Goal: Use online tool/utility: Utilize a website feature to perform a specific function

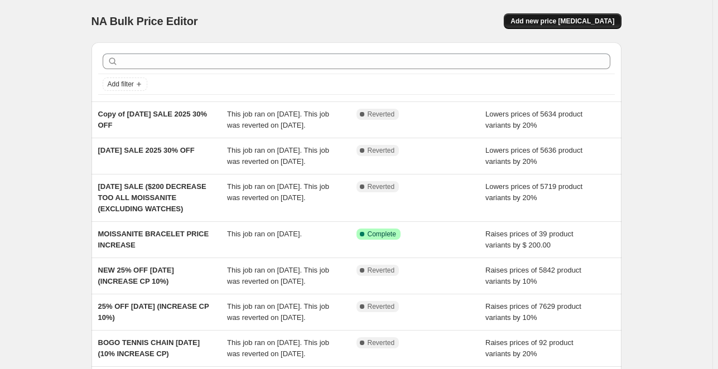
click at [551, 23] on span "Add new price [MEDICAL_DATA]" at bounding box center [562, 21] width 104 height 9
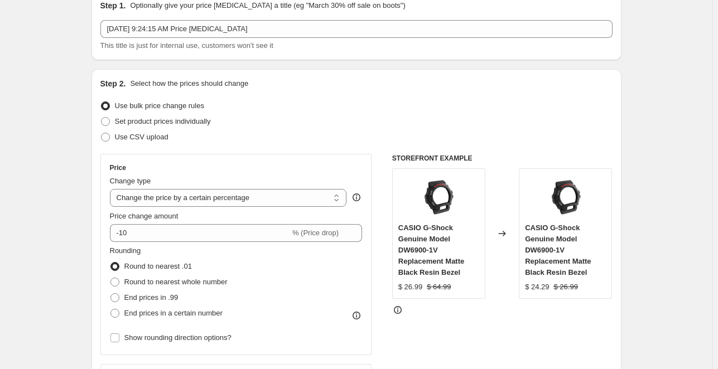
scroll to position [176, 0]
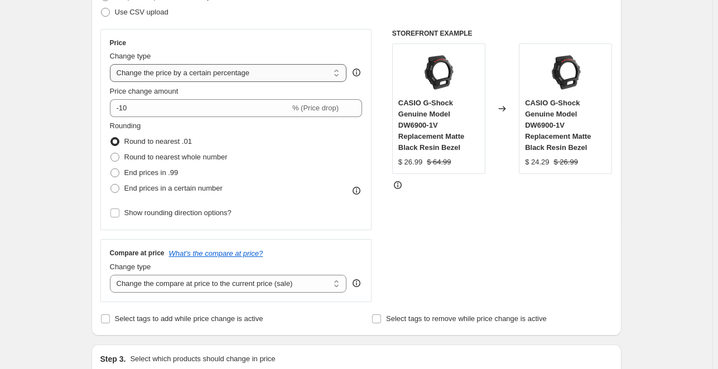
click at [167, 76] on select "Change the price to a certain amount Change the price by a certain amount Chang…" at bounding box center [228, 73] width 237 height 18
select select "pcap"
click at [112, 64] on select "Change the price to a certain amount Change the price by a certain amount Chang…" at bounding box center [228, 73] width 237 height 18
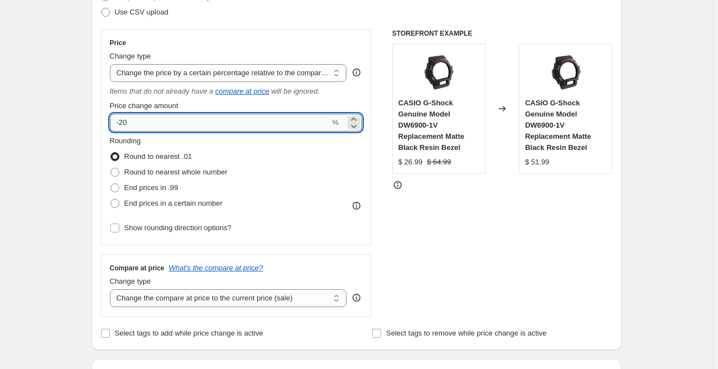
click at [144, 119] on input "-20" at bounding box center [220, 123] width 220 height 18
click at [305, 166] on div "Rounding Round to nearest .01 Round to nearest whole number End prices in .99 E…" at bounding box center [236, 173] width 253 height 76
click at [181, 122] on input "40" at bounding box center [220, 123] width 220 height 18
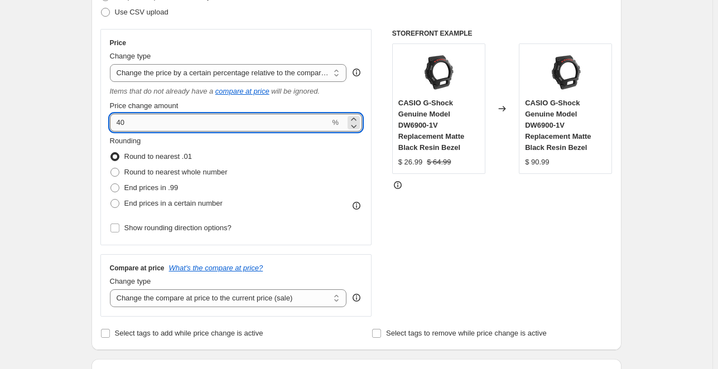
click at [181, 122] on input "40" at bounding box center [220, 123] width 220 height 18
click at [181, 122] on input "406" at bounding box center [220, 123] width 220 height 18
click at [266, 156] on div "Rounding Round to nearest .01 Round to nearest whole number End prices in .99 E…" at bounding box center [236, 173] width 253 height 76
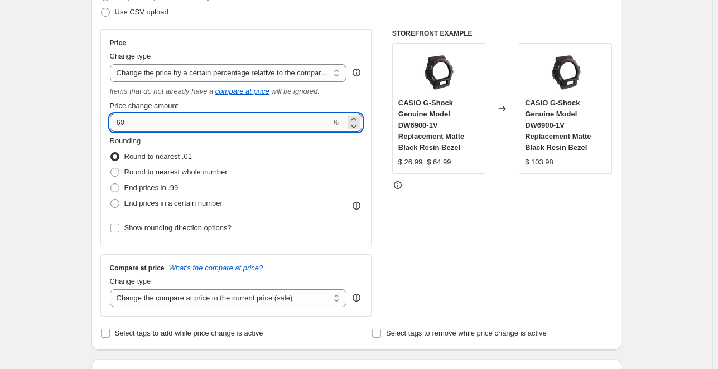
click at [175, 120] on input "60" at bounding box center [220, 123] width 220 height 18
type input "40"
click at [323, 198] on div "Rounding Round to nearest .01 Round to nearest whole number End prices in .99 E…" at bounding box center [236, 173] width 253 height 76
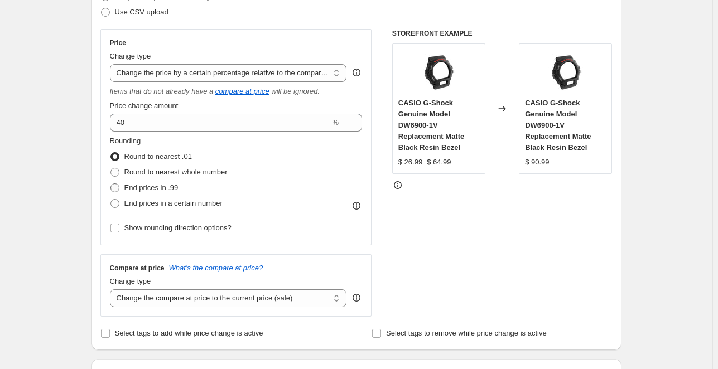
click at [117, 188] on span at bounding box center [114, 187] width 9 height 9
click at [111, 184] on input "End prices in .99" at bounding box center [110, 183] width 1 height 1
radio input "true"
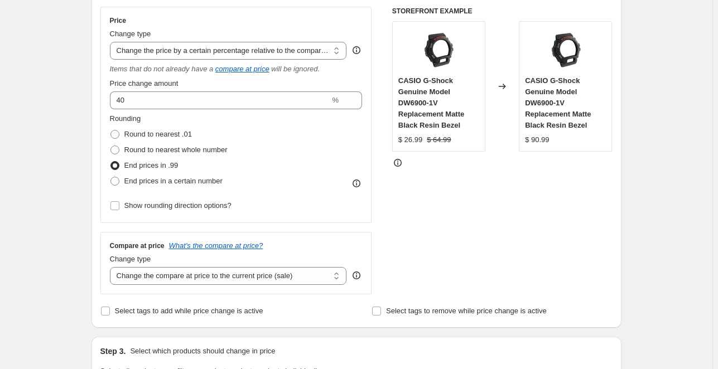
scroll to position [210, 0]
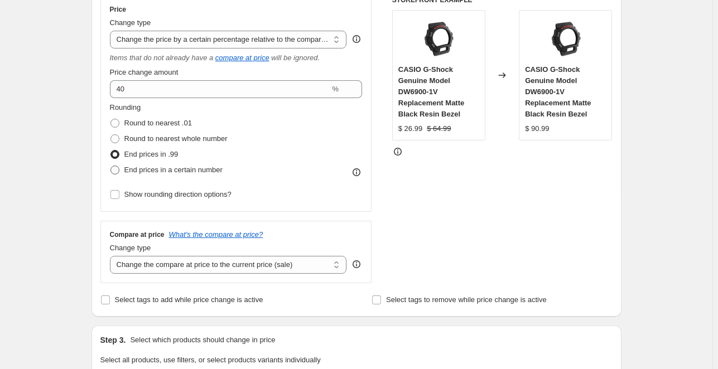
click at [117, 168] on span at bounding box center [114, 170] width 9 height 9
click at [111, 166] on input "End prices in a certain number" at bounding box center [110, 166] width 1 height 1
radio input "true"
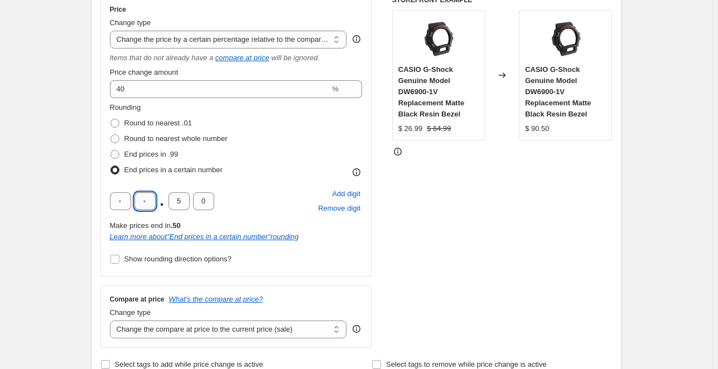
click at [144, 202] on input "text" at bounding box center [144, 201] width 21 height 18
type input "9"
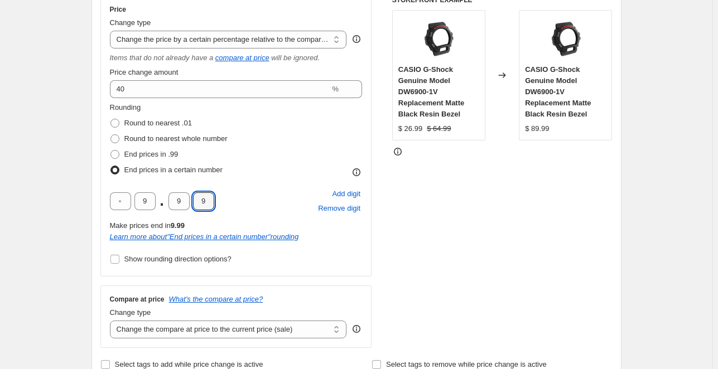
click at [286, 187] on div "9 . 9 9 Add digit Remove digit" at bounding box center [236, 201] width 253 height 29
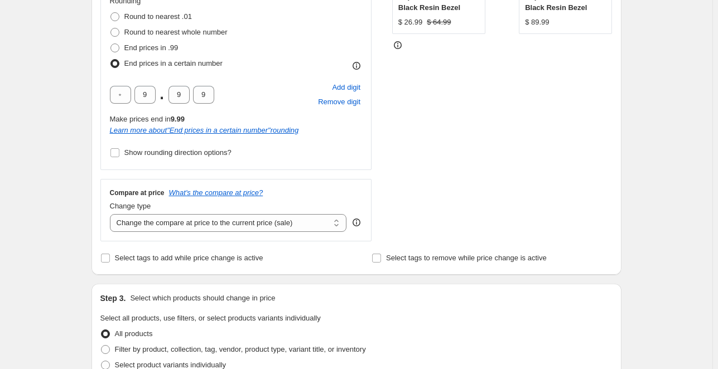
scroll to position [317, 0]
click at [154, 225] on select "Change the compare at price to the current price (sale) Change the compare at p…" at bounding box center [228, 223] width 237 height 18
select select "pp"
click at [112, 214] on select "Change the compare at price to the current price (sale) Change the compare at p…" at bounding box center [228, 223] width 237 height 18
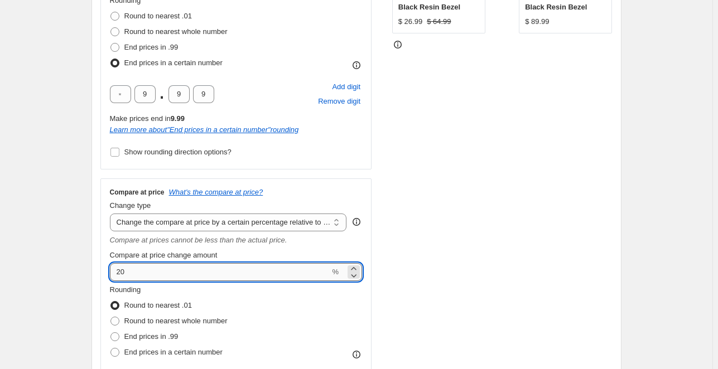
click at [148, 271] on input "20" at bounding box center [220, 272] width 220 height 18
type input "40"
click at [99, 212] on div "Step 2. Select how the prices should change Use bulk price change rules Set pro…" at bounding box center [356, 116] width 530 height 624
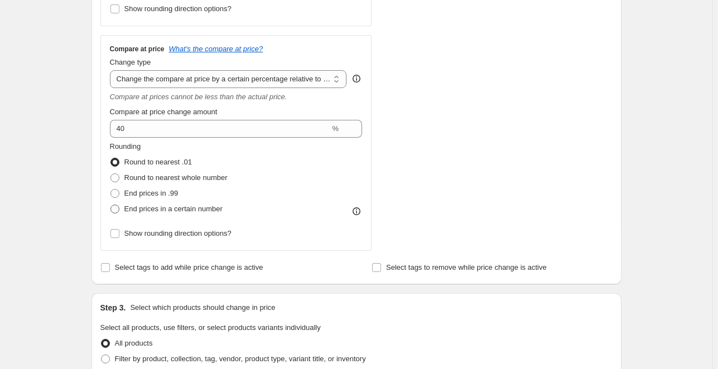
scroll to position [463, 0]
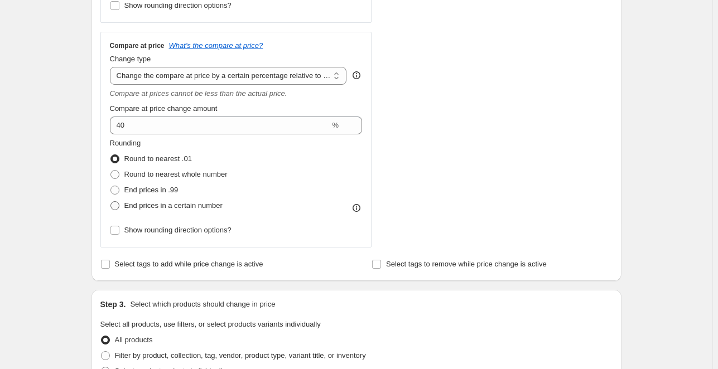
click at [114, 206] on span at bounding box center [114, 205] width 9 height 9
click at [111, 202] on input "End prices in a certain number" at bounding box center [110, 201] width 1 height 1
radio input "true"
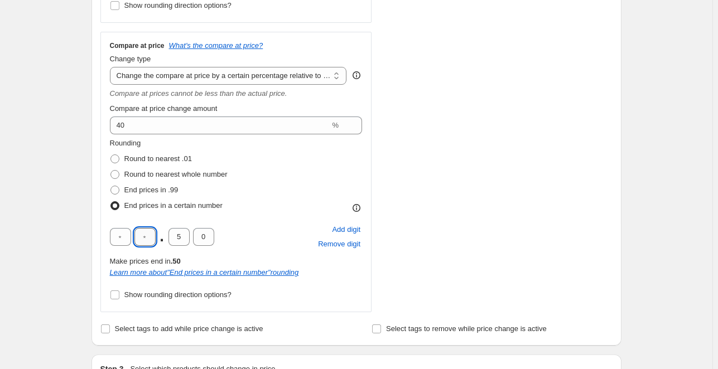
click at [154, 238] on input "text" at bounding box center [144, 237] width 21 height 18
click at [154, 239] on input "text" at bounding box center [144, 237] width 21 height 18
type input "9"
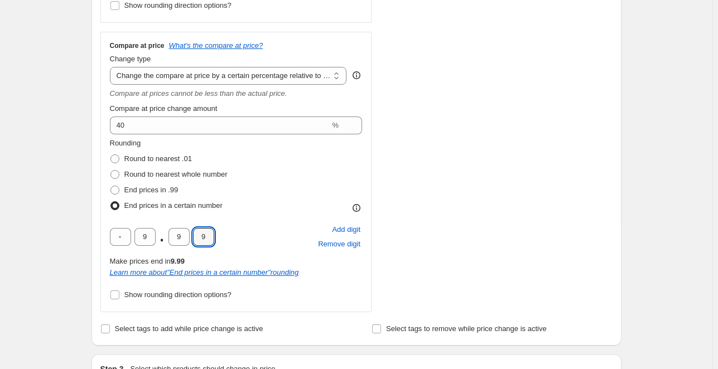
click at [282, 234] on div "9 . 9 9 Add digit Remove digit" at bounding box center [236, 236] width 253 height 29
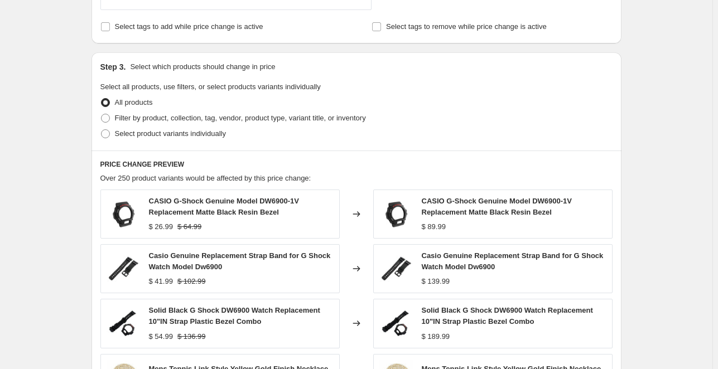
scroll to position [806, 0]
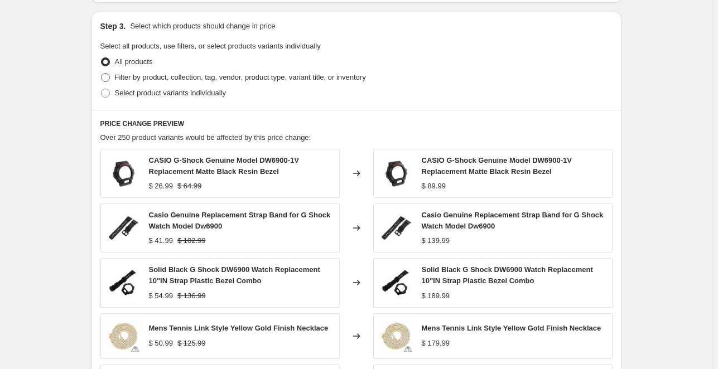
click at [109, 80] on span at bounding box center [105, 77] width 9 height 9
click at [101, 74] on input "Filter by product, collection, tag, vendor, product type, variant title, or inv…" at bounding box center [101, 73] width 1 height 1
radio input "true"
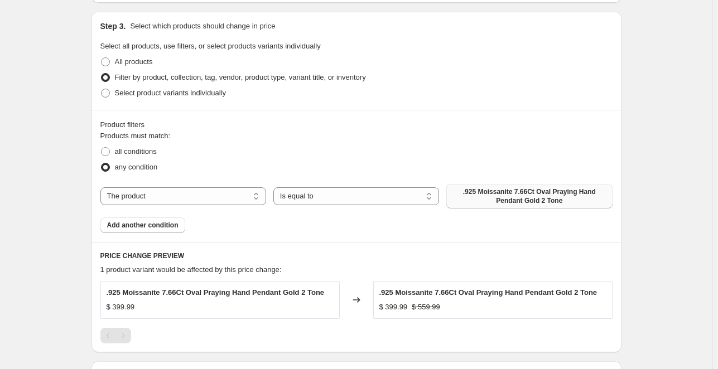
click at [493, 205] on button ".925 Moissanite 7.66Ct Oval Praying Hand Pendant Gold 2 Tone" at bounding box center [529, 196] width 166 height 25
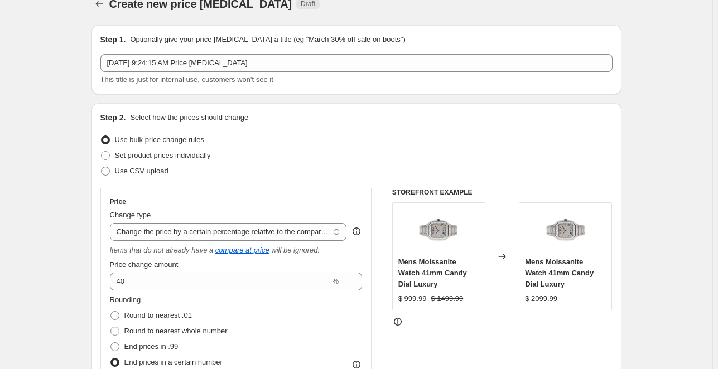
scroll to position [180, 0]
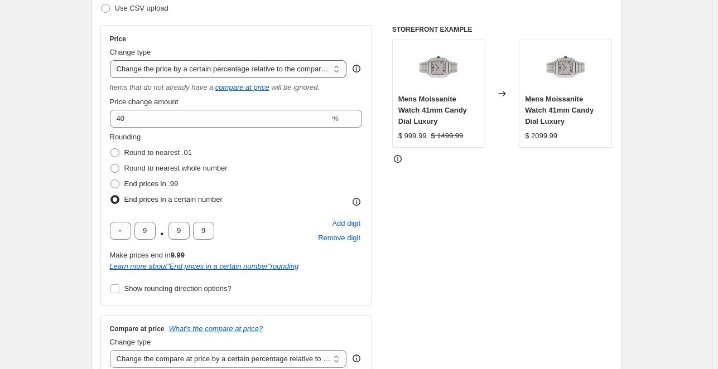
click at [156, 63] on select "Change the price to a certain amount Change the price by a certain amount Chang…" at bounding box center [228, 69] width 237 height 18
select select "no_change"
click at [112, 60] on select "Change the price to a certain amount Change the price by a certain amount Chang…" at bounding box center [228, 69] width 237 height 18
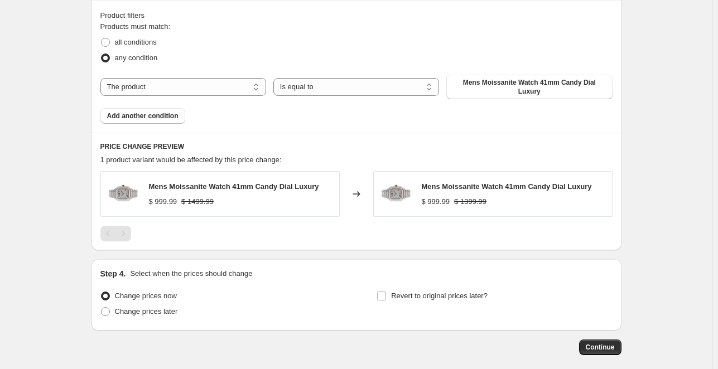
scroll to position [751, 0]
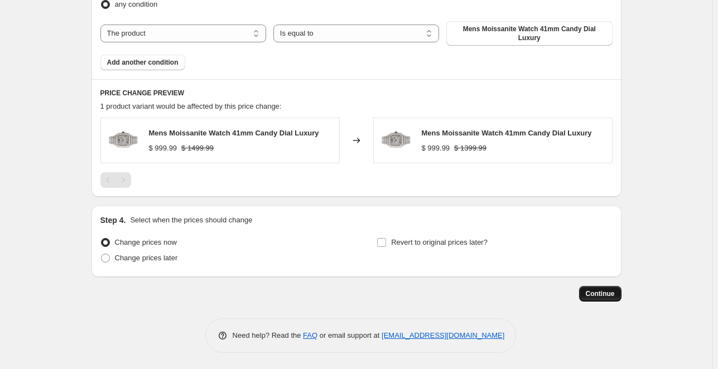
click at [598, 297] on span "Continue" at bounding box center [599, 293] width 29 height 9
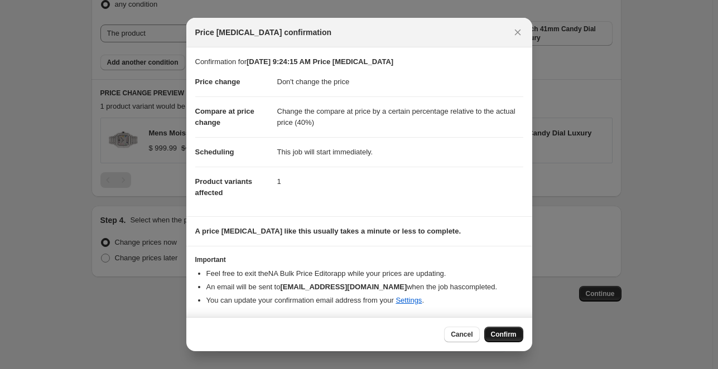
click at [510, 331] on span "Confirm" at bounding box center [504, 334] width 26 height 9
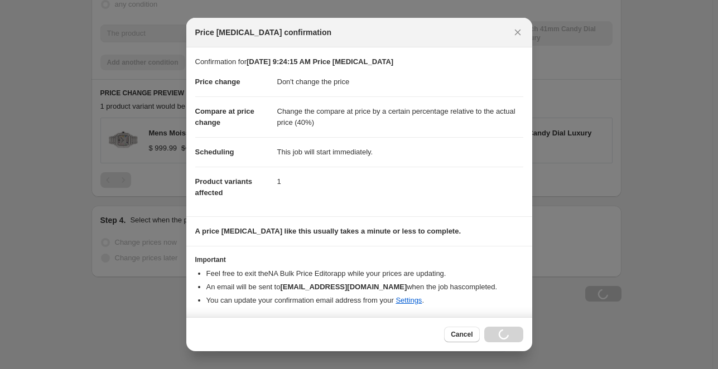
scroll to position [751, 0]
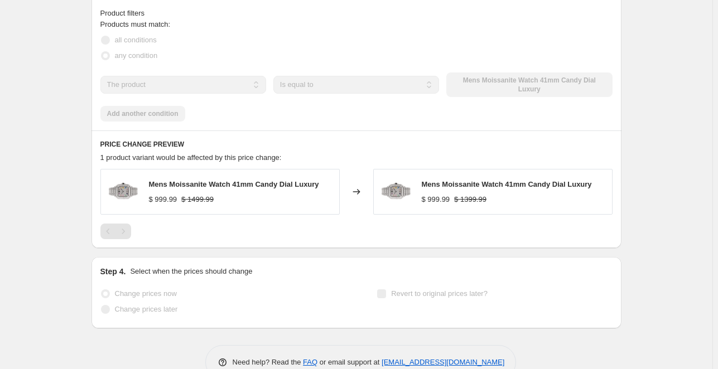
select select "no_change"
select select "pp"
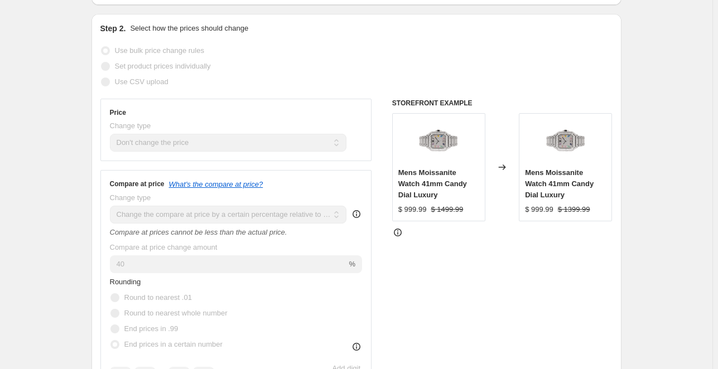
scroll to position [123, 0]
